Goal: Transaction & Acquisition: Book appointment/travel/reservation

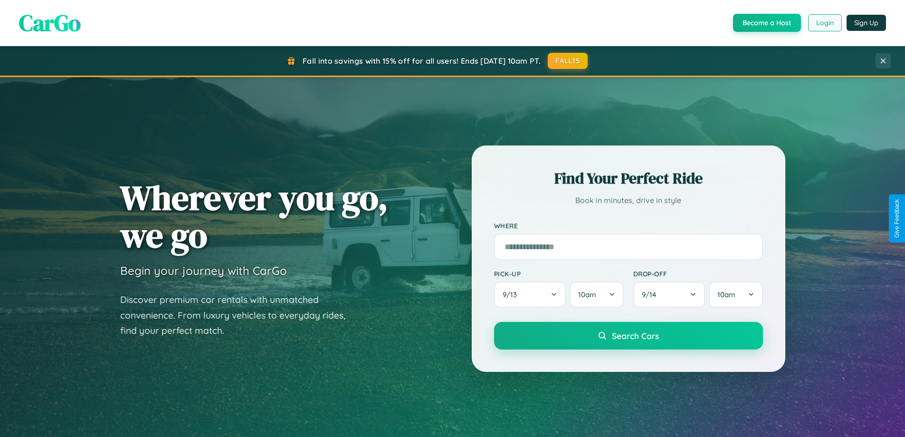
click at [824, 23] on button "Login" at bounding box center [825, 22] width 34 height 17
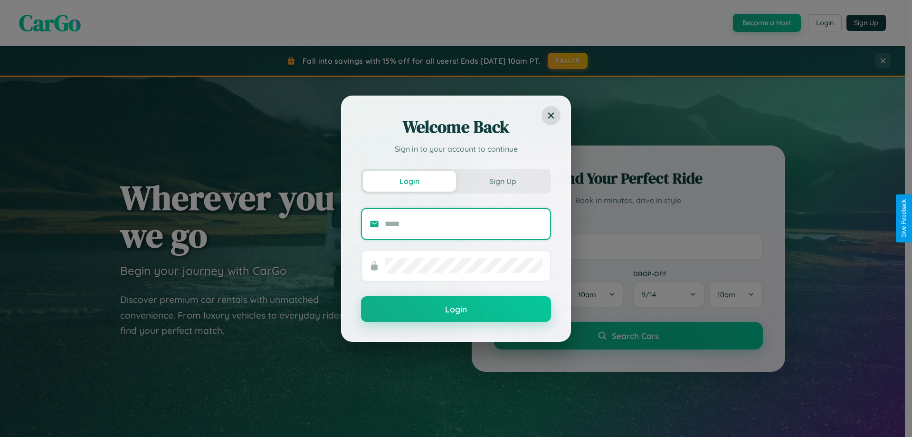
click at [464, 223] on input "text" at bounding box center [464, 223] width 158 height 15
type input "**********"
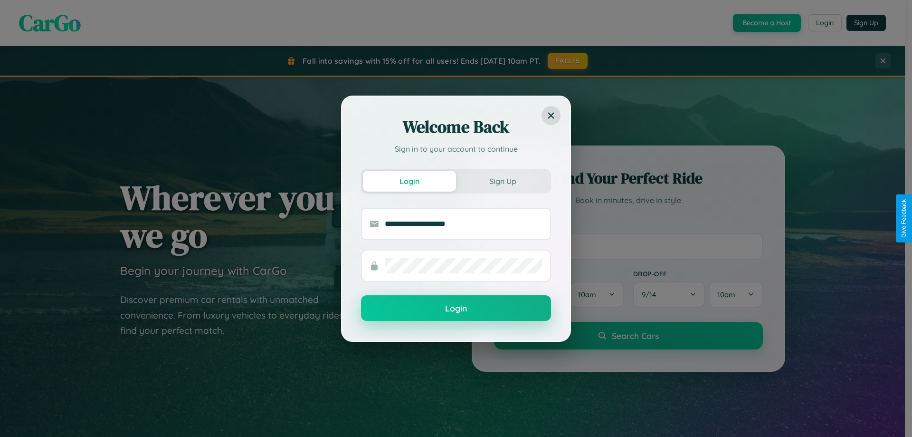
click at [456, 308] on button "Login" at bounding box center [456, 308] width 190 height 26
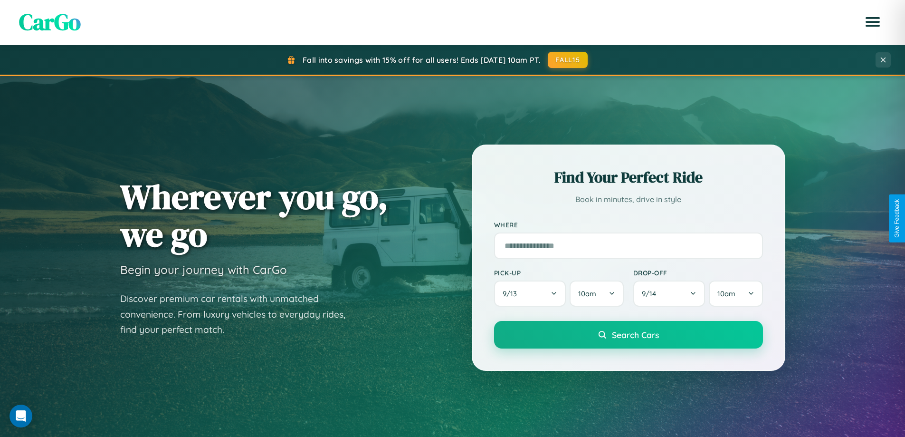
scroll to position [410, 0]
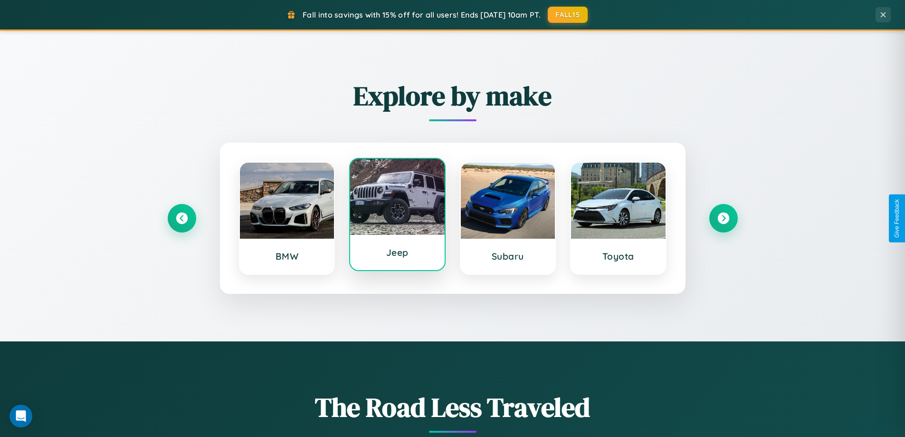
click at [397, 218] on div at bounding box center [397, 197] width 95 height 76
